Goal: Transaction & Acquisition: Purchase product/service

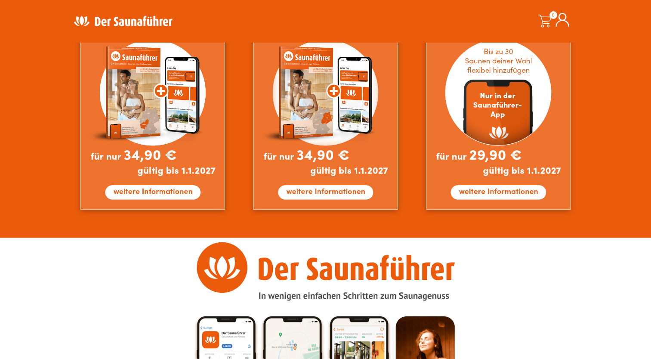
scroll to position [731, 0]
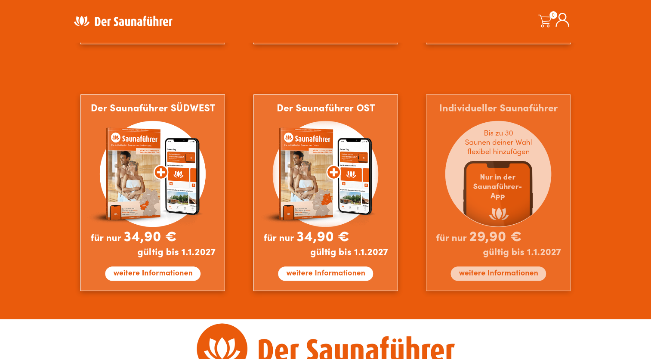
click at [495, 193] on img at bounding box center [498, 192] width 144 height 196
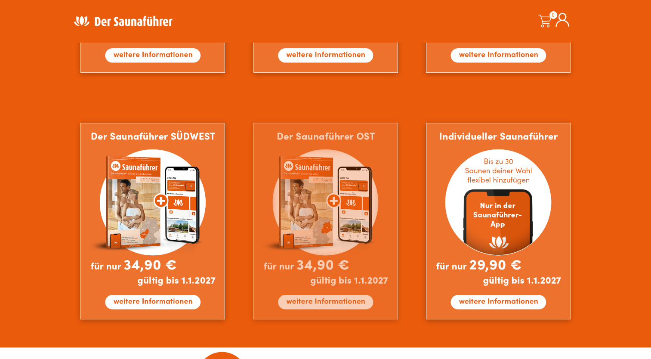
scroll to position [700, 0]
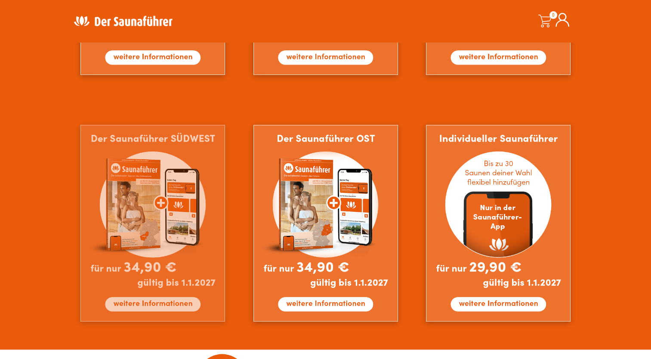
click at [164, 154] on img at bounding box center [152, 223] width 144 height 196
click at [166, 302] on img at bounding box center [152, 223] width 144 height 196
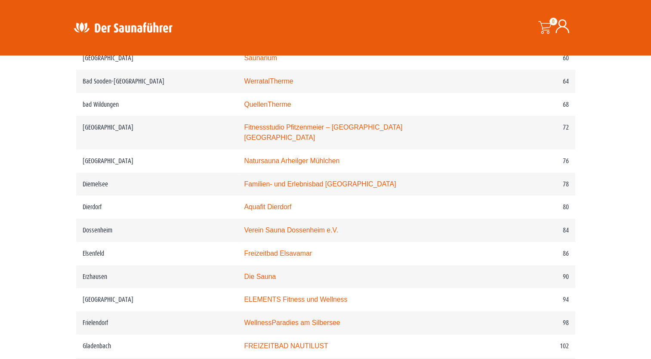
scroll to position [602, 0]
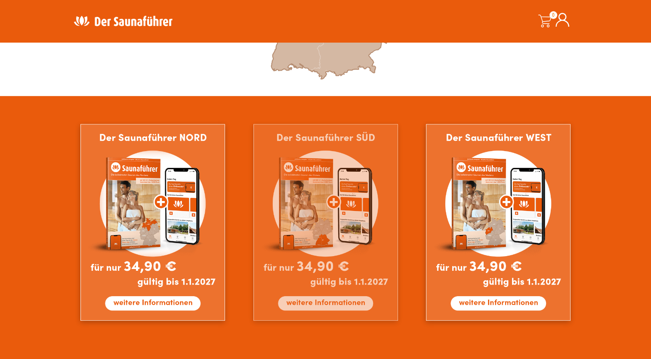
scroll to position [442, 0]
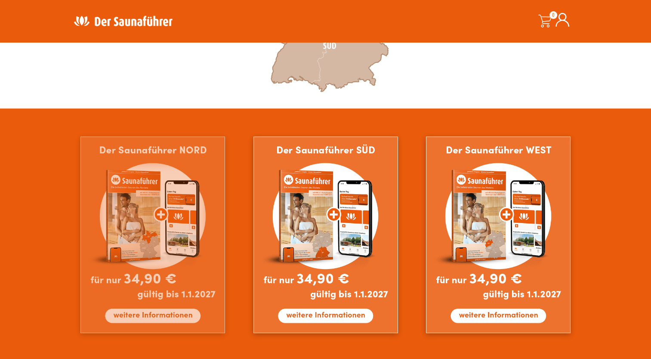
click at [155, 314] on img at bounding box center [152, 234] width 144 height 196
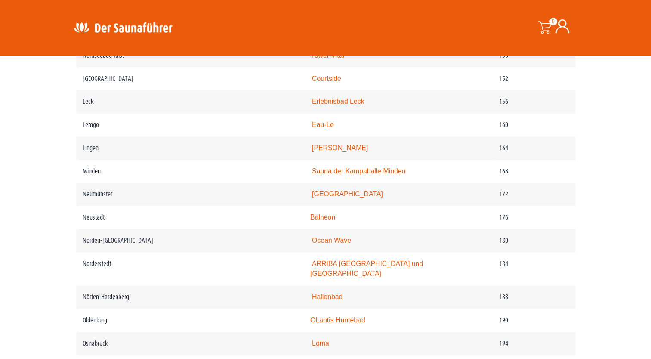
scroll to position [1161, 0]
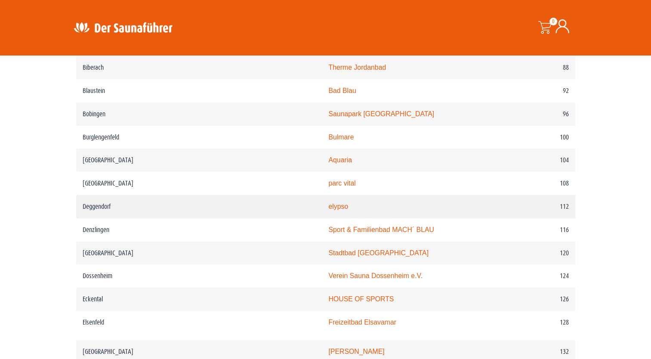
scroll to position [903, 0]
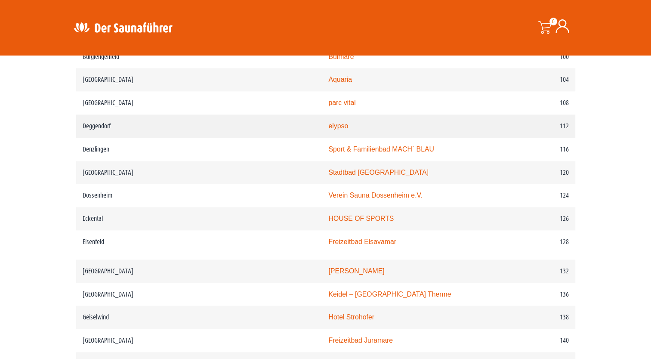
click at [141, 125] on td "Deggendorf" at bounding box center [199, 125] width 246 height 23
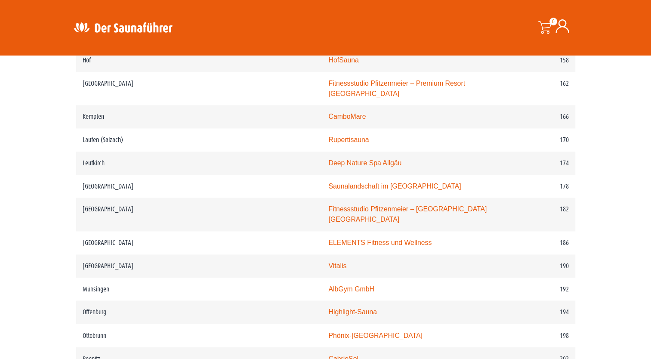
scroll to position [1204, 0]
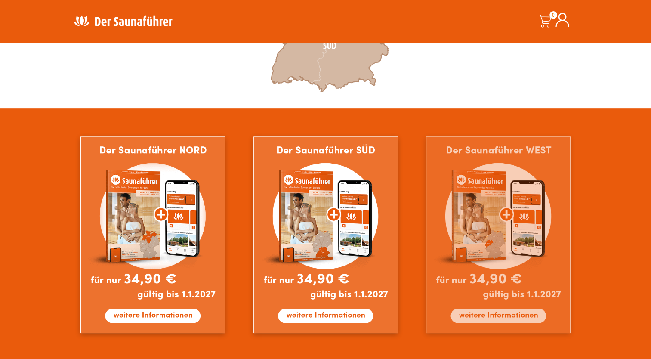
click at [470, 178] on img at bounding box center [498, 234] width 144 height 196
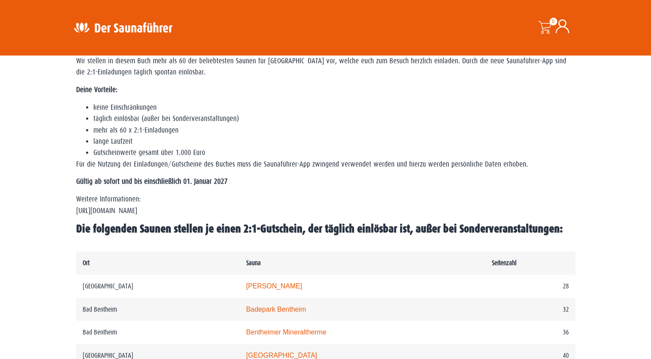
scroll to position [258, 0]
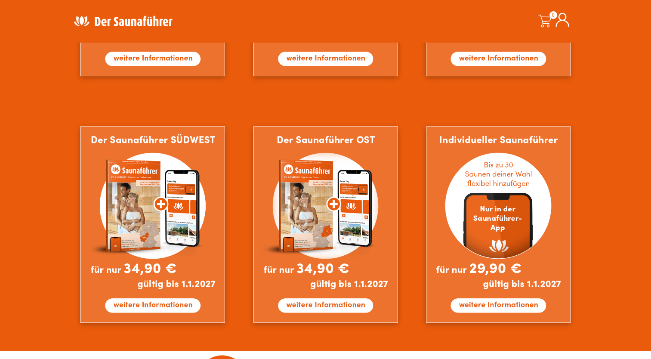
scroll to position [700, 0]
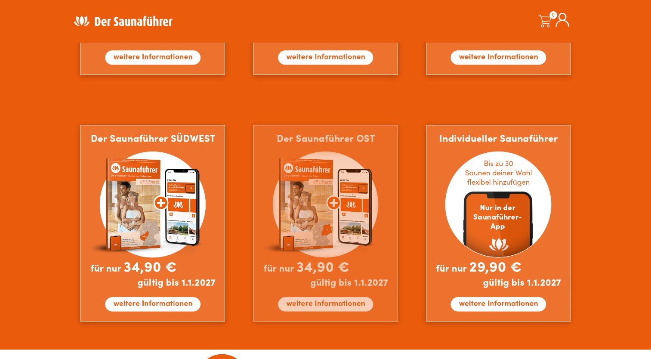
click at [322, 207] on img at bounding box center [325, 223] width 144 height 196
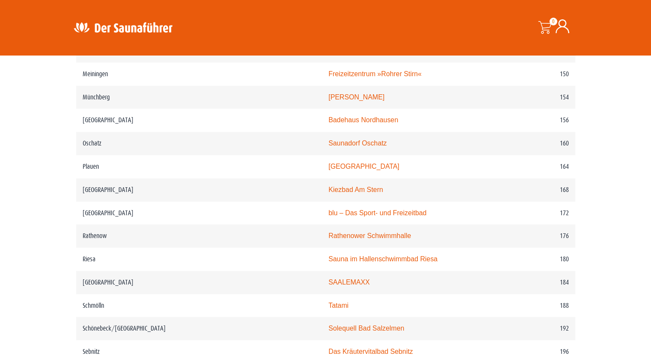
scroll to position [1009, 0]
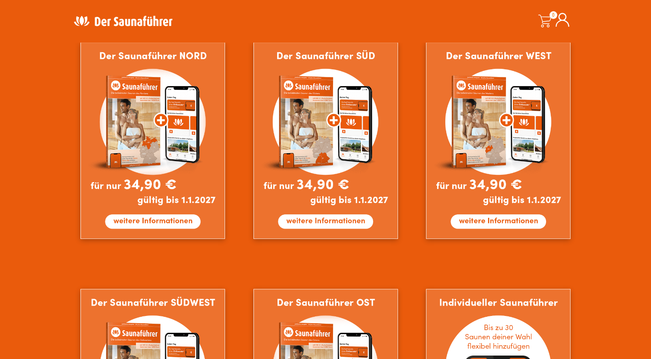
scroll to position [528, 0]
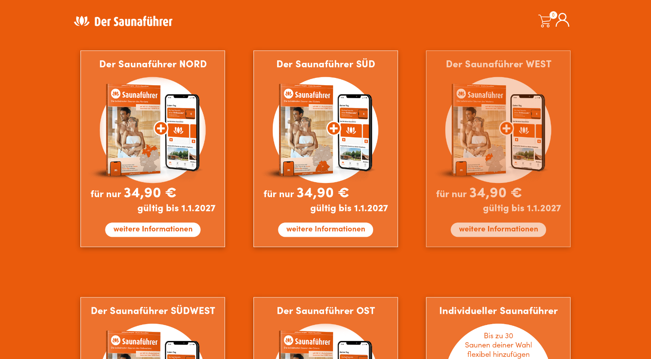
click at [495, 229] on img at bounding box center [498, 148] width 144 height 196
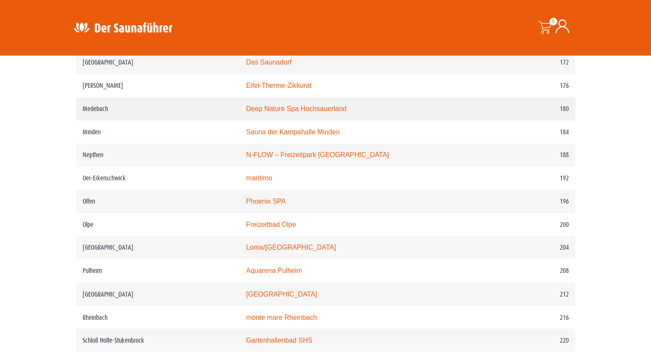
scroll to position [1333, 0]
